Goal: Navigation & Orientation: Find specific page/section

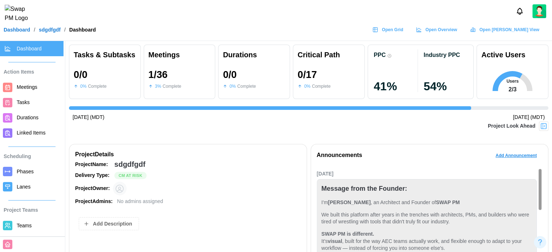
click at [240, 118] on div "Aug 11, 2025 (MDT) Sep 11, 2025 (MDT)" at bounding box center [308, 118] width 479 height 8
click at [28, 139] on link "Linked Items" at bounding box center [32, 133] width 64 height 15
